Goal: Transaction & Acquisition: Purchase product/service

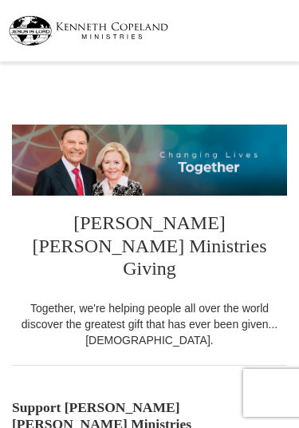
select select "SC"
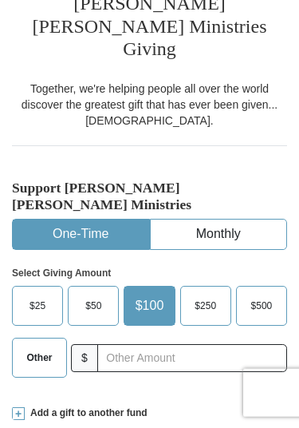
scroll to position [225, 0]
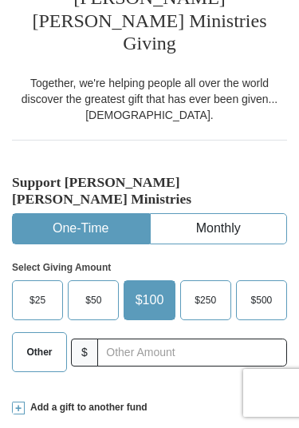
click at [33, 340] on span "Other" at bounding box center [39, 352] width 26 height 24
click at [0, 0] on input "Other" at bounding box center [0, 0] width 0 height 0
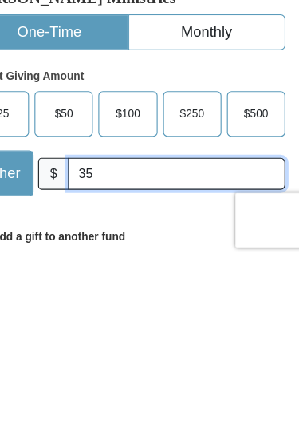
type input "35"
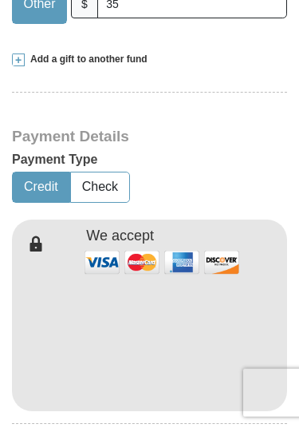
scroll to position [574, 0]
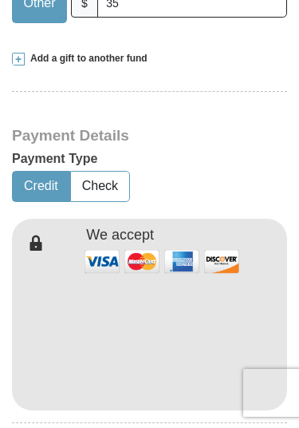
click at [97, 172] on button "Check" at bounding box center [100, 187] width 58 height 30
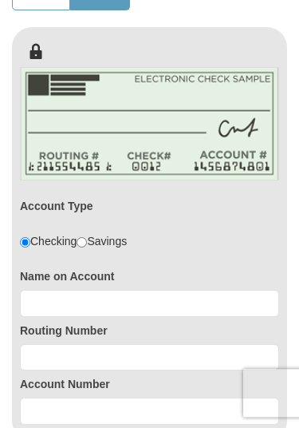
scroll to position [771, 0]
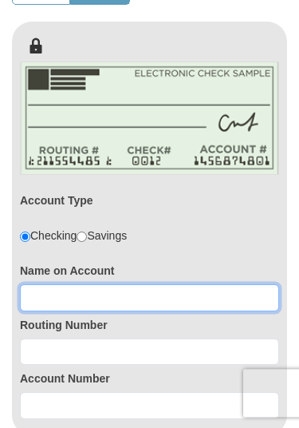
click at [119, 284] on input at bounding box center [149, 297] width 259 height 27
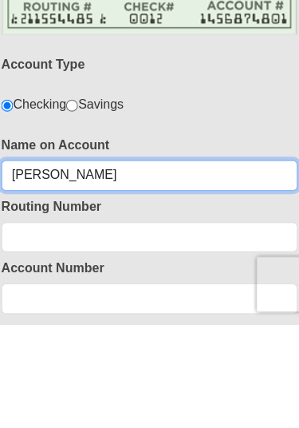
type input "[PERSON_NAME]"
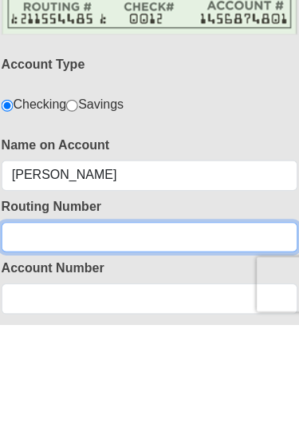
click at [117, 338] on input at bounding box center [149, 351] width 259 height 27
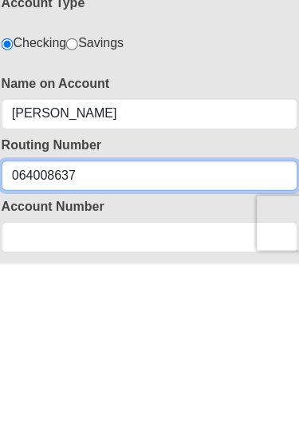
type input "064008637"
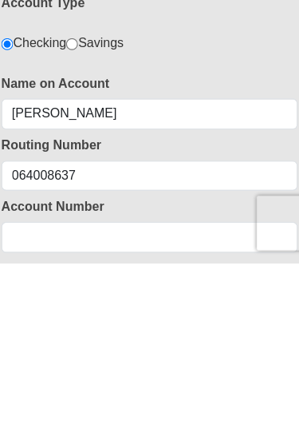
click at [89, 392] on input at bounding box center [149, 405] width 259 height 27
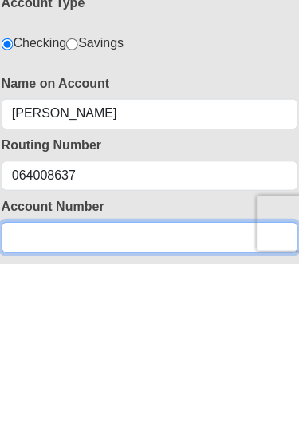
scroll to position [811, 0]
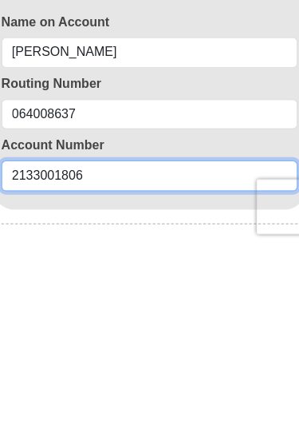
type input "2133001806"
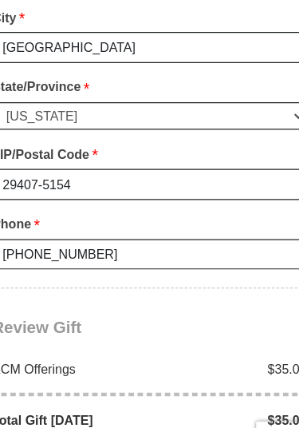
scroll to position [1700, 0]
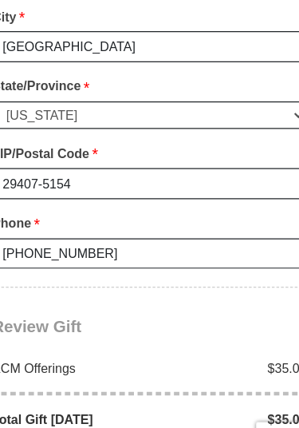
click at [139, 403] on span "Complete Your Gift" at bounding box center [149, 420] width 141 height 34
